Goal: Find contact information: Find contact information

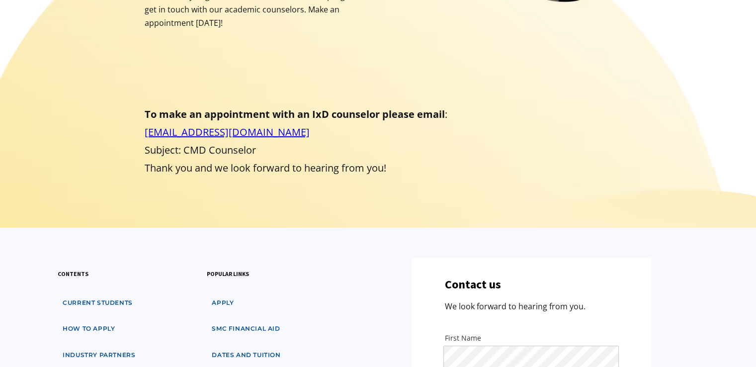
scroll to position [271, 0]
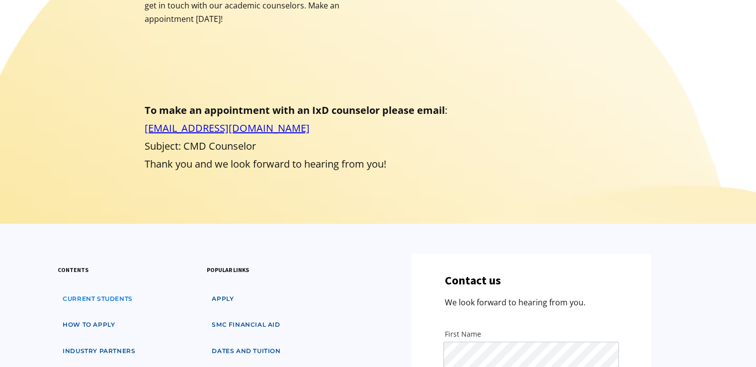
click at [101, 290] on link "Current students" at bounding box center [98, 299] width 80 height 18
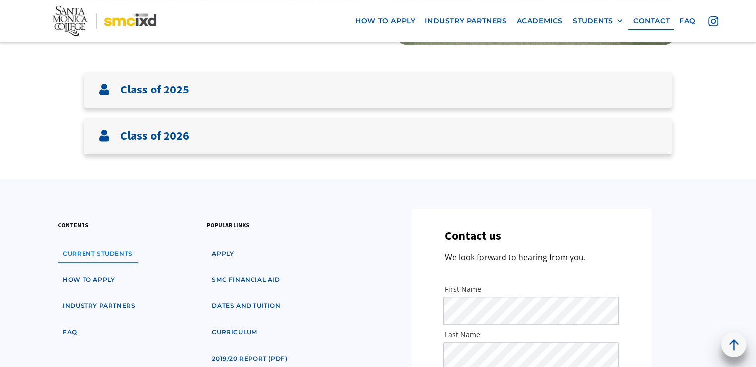
scroll to position [217, 0]
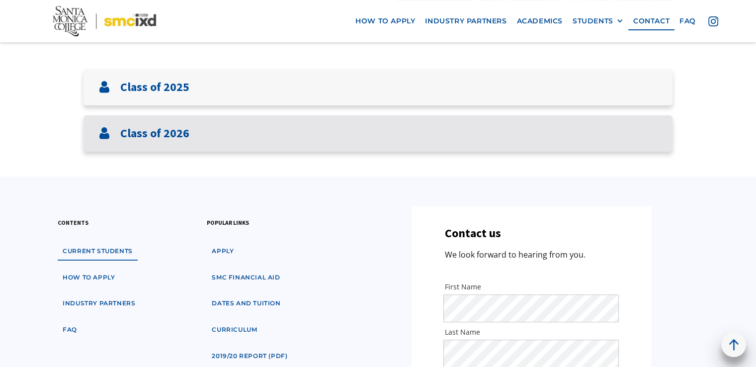
click at [213, 133] on div "Class of 2026" at bounding box center [378, 133] width 589 height 36
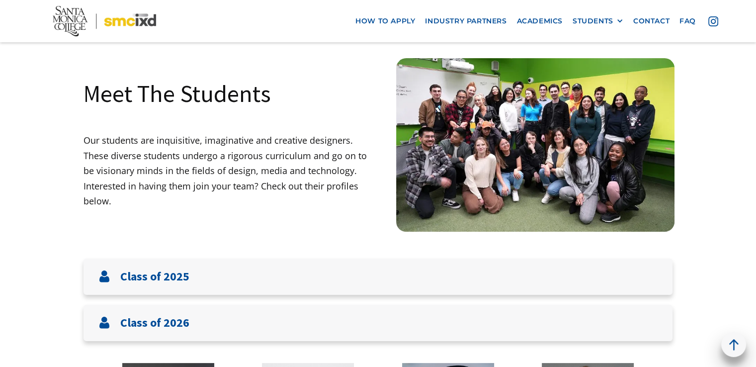
scroll to position [33, 0]
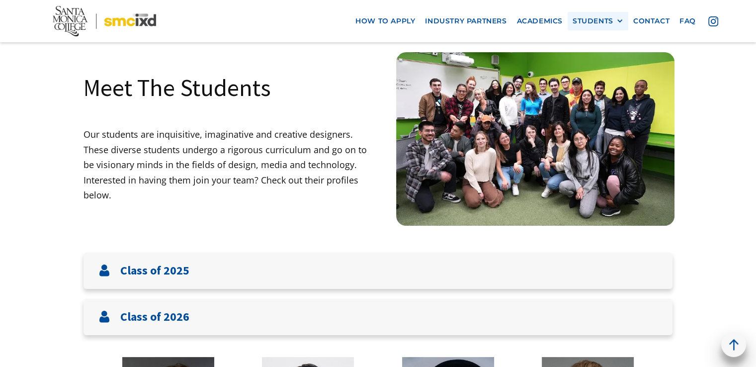
click at [602, 22] on div "STUDENTS" at bounding box center [593, 21] width 41 height 8
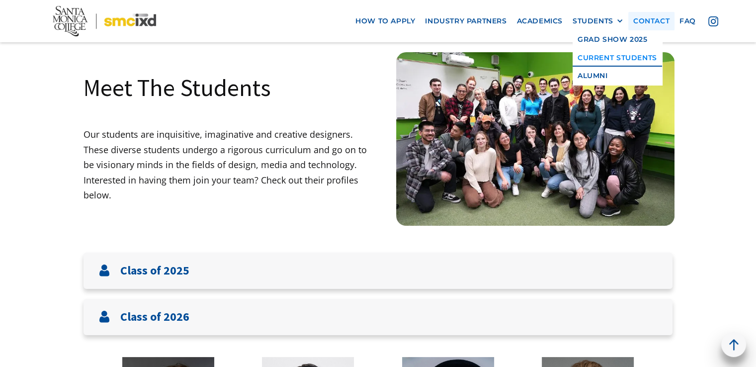
click at [648, 26] on link "contact" at bounding box center [651, 21] width 46 height 18
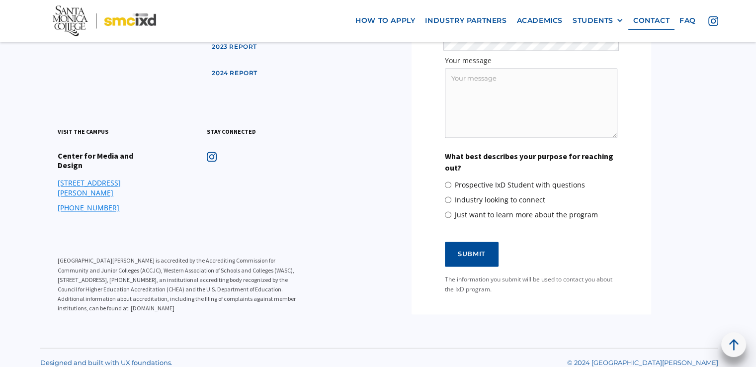
scroll to position [1444, 0]
